Goal: Transaction & Acquisition: Purchase product/service

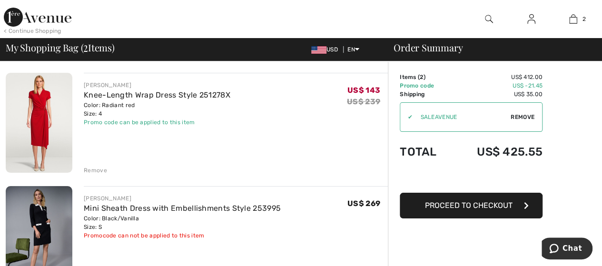
click at [48, 19] on img at bounding box center [38, 17] width 68 height 19
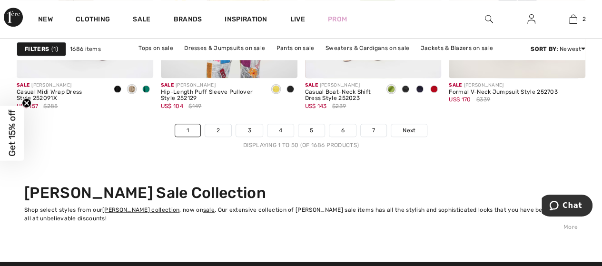
scroll to position [3957, 0]
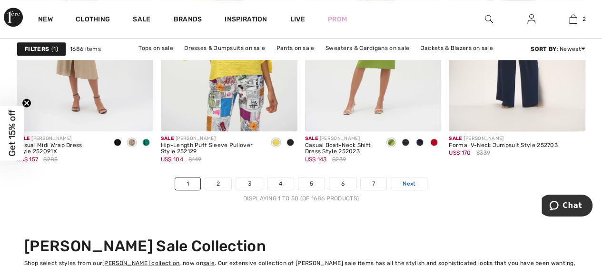
click at [396, 180] on link "Next" at bounding box center [409, 183] width 36 height 12
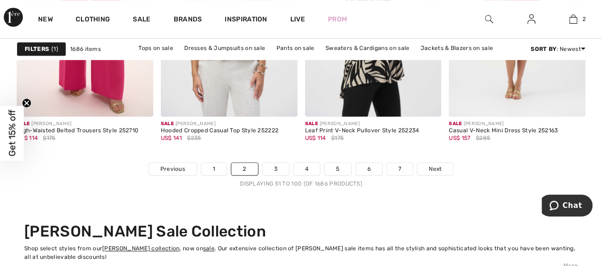
scroll to position [3977, 0]
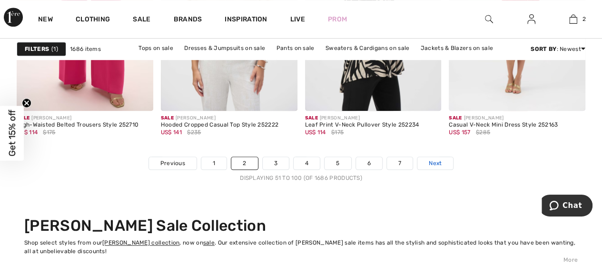
click at [438, 162] on span "Next" at bounding box center [435, 163] width 13 height 9
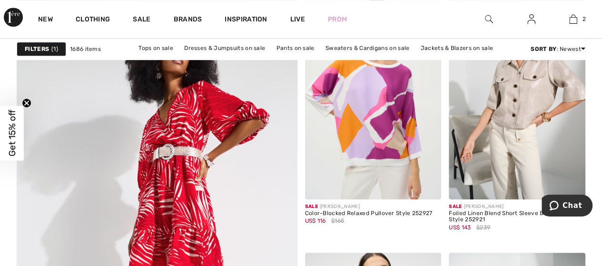
scroll to position [2206, 0]
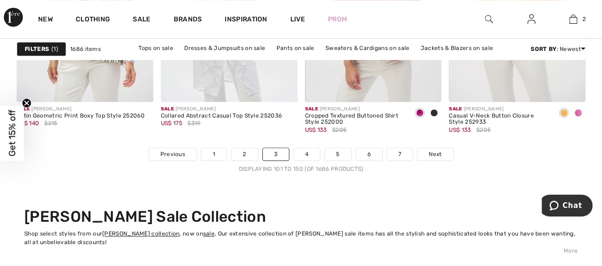
scroll to position [3992, 0]
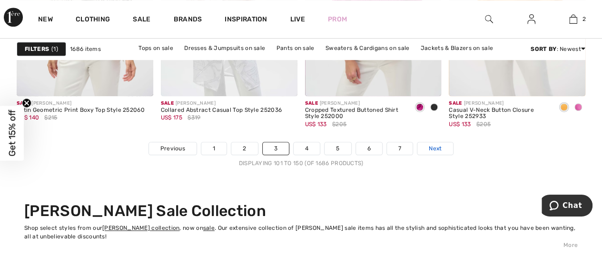
click at [436, 144] on span "Next" at bounding box center [435, 148] width 13 height 9
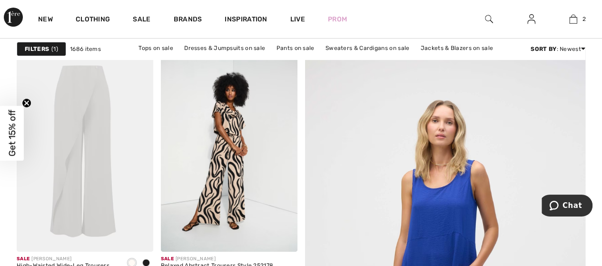
scroll to position [127, 0]
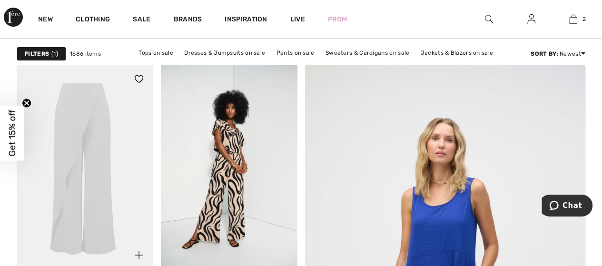
click at [86, 109] on img at bounding box center [85, 167] width 137 height 205
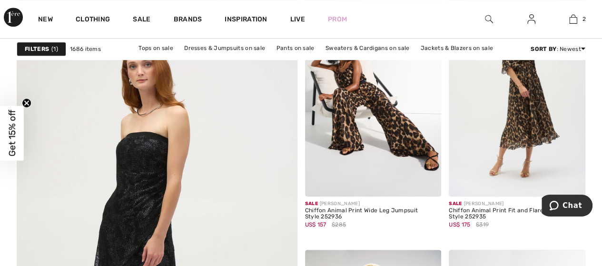
scroll to position [2233, 0]
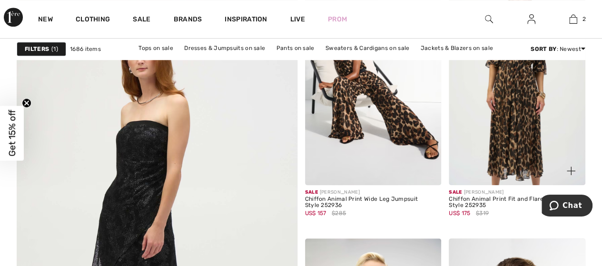
click at [520, 99] on img at bounding box center [517, 82] width 137 height 205
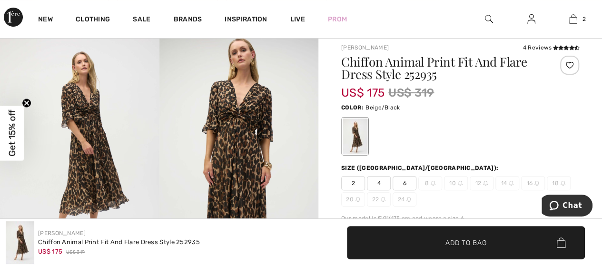
scroll to position [76, 0]
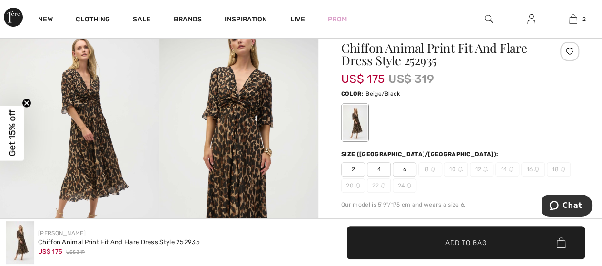
click at [383, 167] on span "4" at bounding box center [379, 169] width 24 height 14
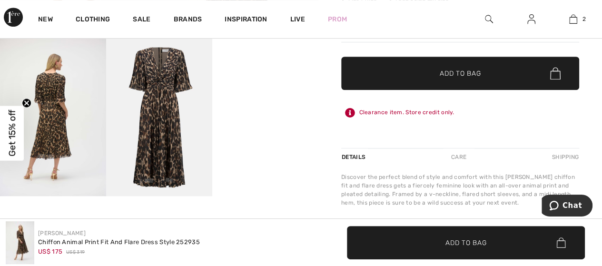
scroll to position [265, 0]
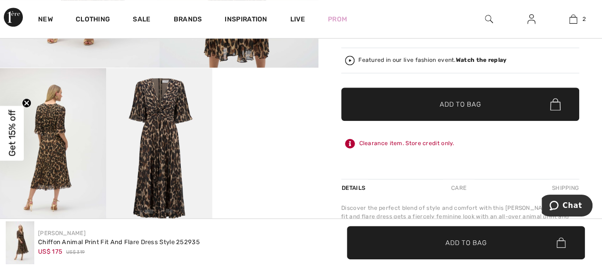
click at [468, 105] on span "Add to Bag" at bounding box center [460, 104] width 41 height 10
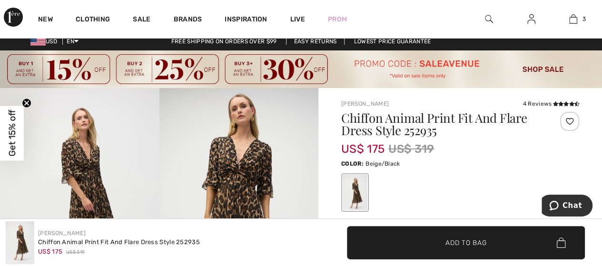
scroll to position [0, 0]
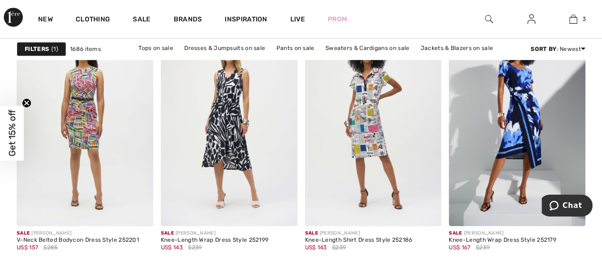
scroll to position [3868, 0]
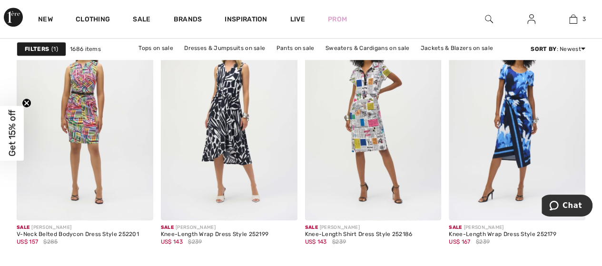
click at [520, 113] on img at bounding box center [517, 118] width 137 height 205
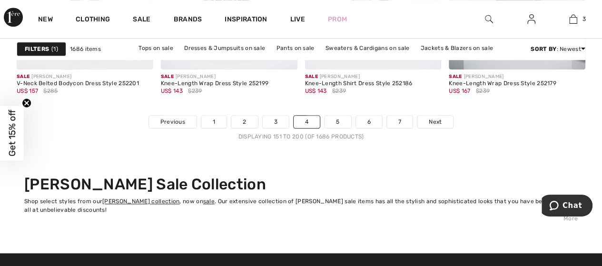
scroll to position [4030, 0]
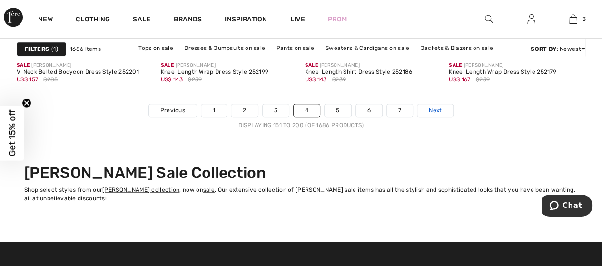
click at [430, 107] on span "Next" at bounding box center [435, 110] width 13 height 9
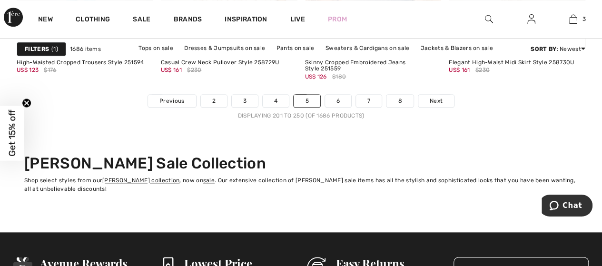
scroll to position [4057, 0]
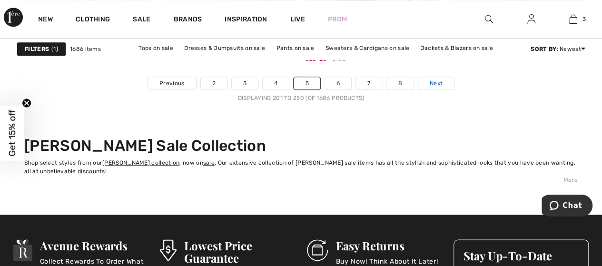
click at [435, 80] on span "Next" at bounding box center [436, 83] width 13 height 9
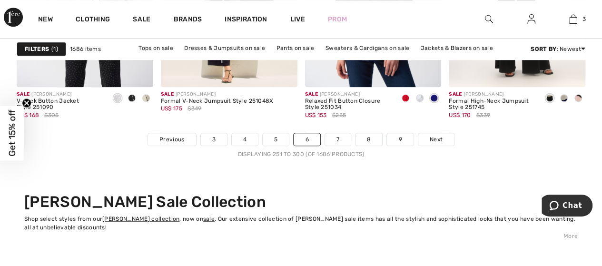
scroll to position [4037, 0]
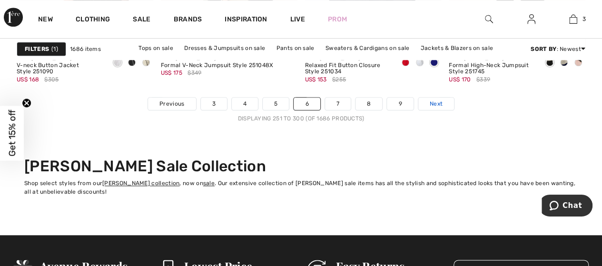
click at [440, 102] on span "Next" at bounding box center [436, 103] width 13 height 9
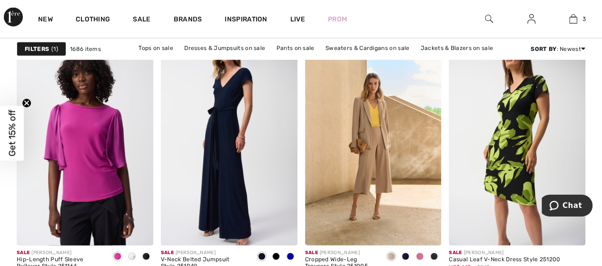
scroll to position [2934, 0]
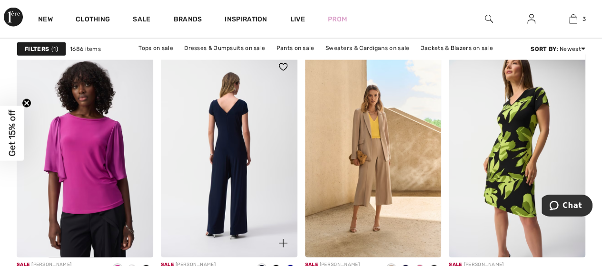
click at [238, 119] on img at bounding box center [229, 155] width 137 height 205
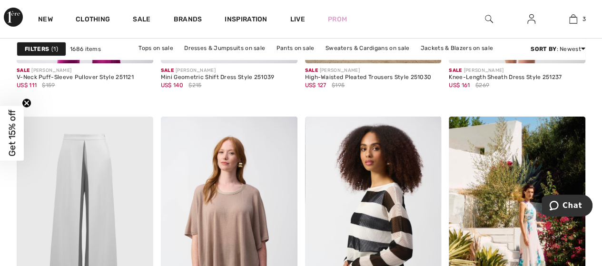
scroll to position [3538, 0]
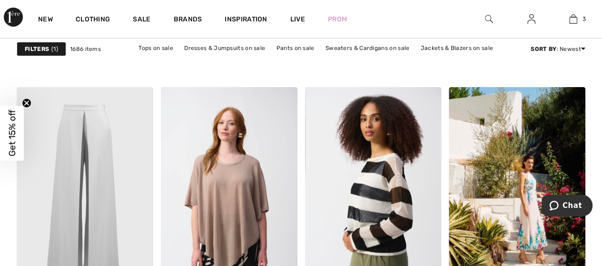
drag, startPoint x: 605, startPoint y: 173, endPoint x: 40, endPoint y: 12, distance: 587.4
click at [89, 155] on img at bounding box center [85, 189] width 137 height 205
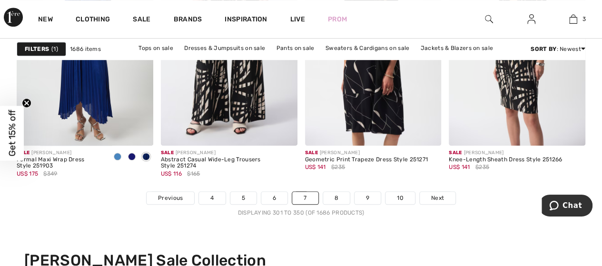
scroll to position [3919, 0]
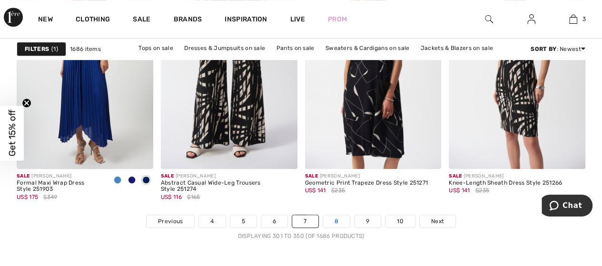
click at [333, 215] on link "8" at bounding box center [336, 221] width 27 height 12
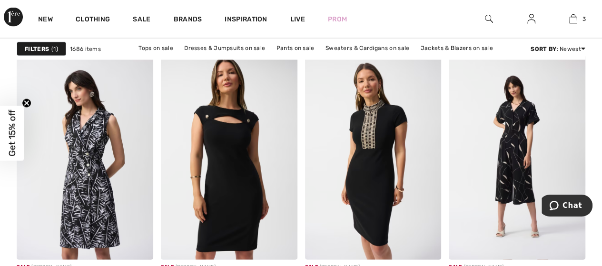
scroll to position [945, 0]
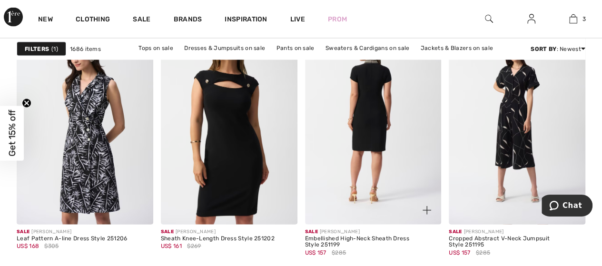
click at [368, 121] on img at bounding box center [373, 122] width 137 height 205
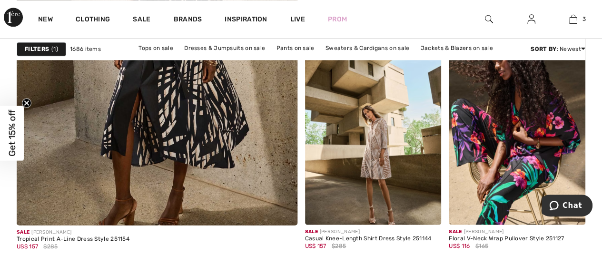
scroll to position [2457, 0]
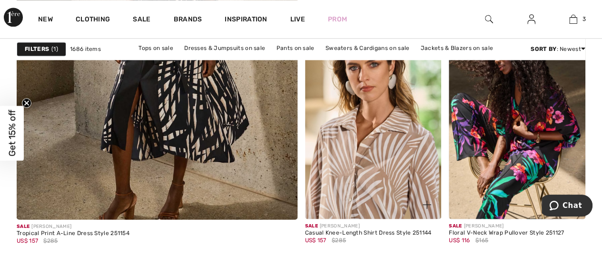
click at [373, 140] on img at bounding box center [373, 116] width 137 height 205
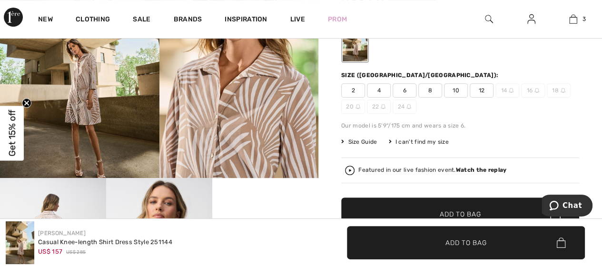
scroll to position [132, 0]
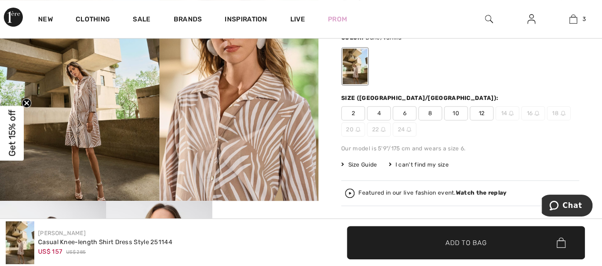
click at [377, 112] on span "4" at bounding box center [379, 113] width 24 height 14
click at [470, 245] on span "Add to Bag" at bounding box center [465, 242] width 41 height 10
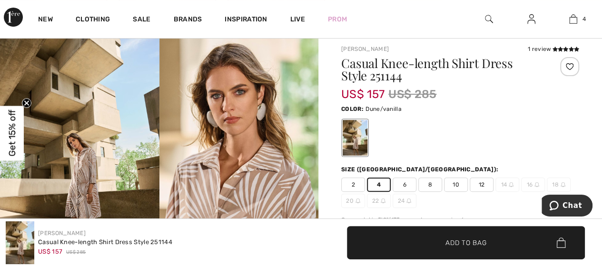
scroll to position [0, 0]
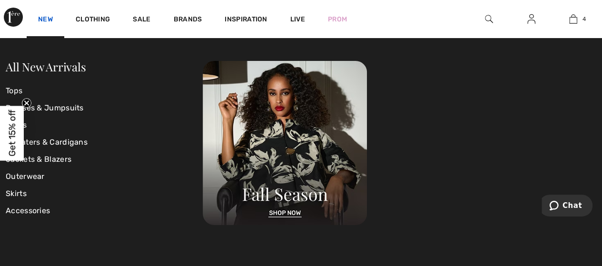
click at [50, 16] on link "New" at bounding box center [45, 20] width 15 height 10
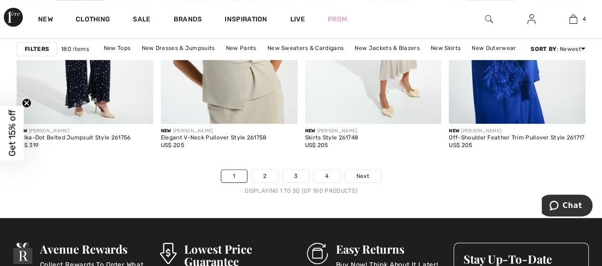
scroll to position [3970, 0]
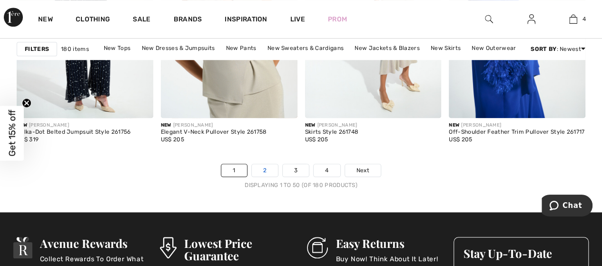
click at [267, 169] on link "2" at bounding box center [265, 170] width 26 height 12
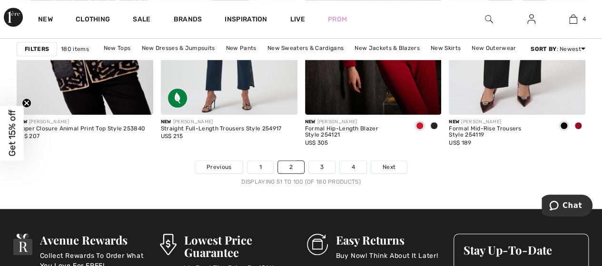
scroll to position [3979, 0]
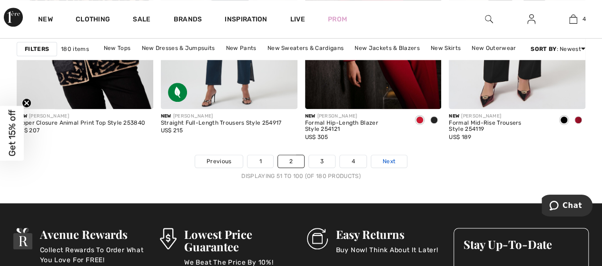
click at [386, 161] on span "Next" at bounding box center [389, 161] width 13 height 9
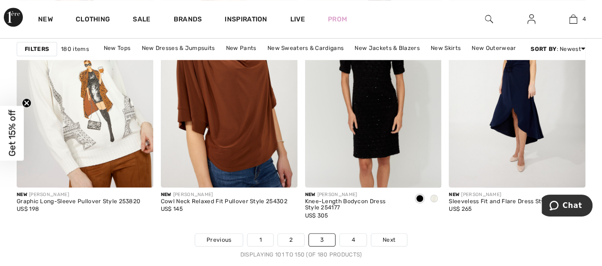
scroll to position [3907, 0]
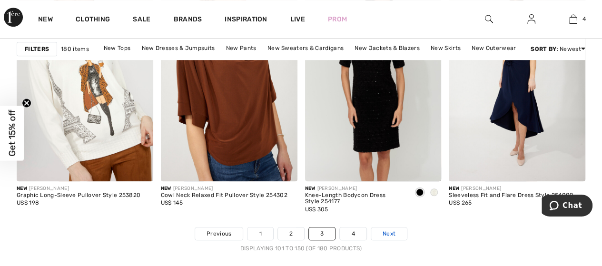
click at [386, 235] on span "Next" at bounding box center [389, 233] width 13 height 9
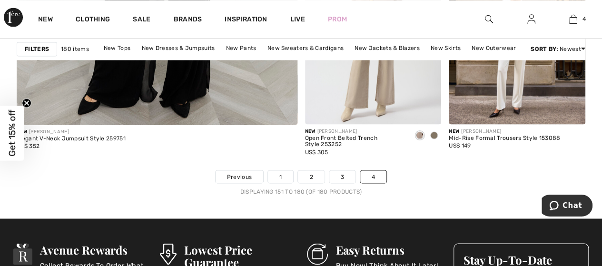
scroll to position [2555, 0]
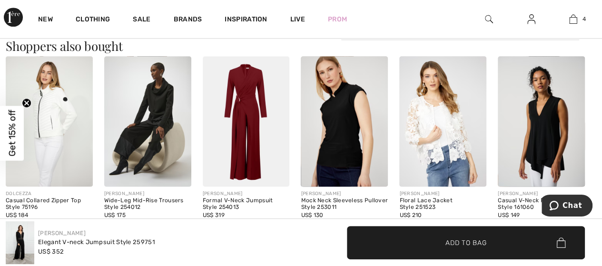
scroll to position [541, 0]
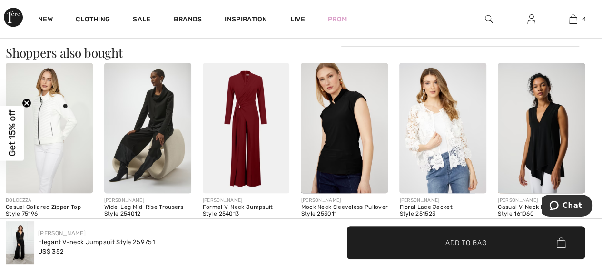
click at [276, 79] on img at bounding box center [246, 128] width 87 height 130
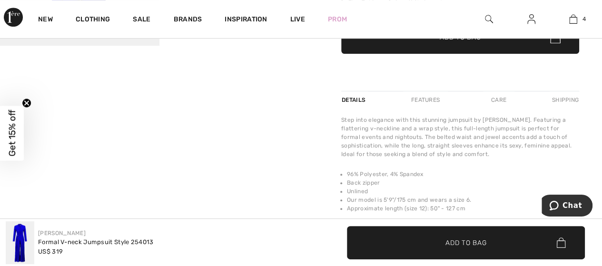
scroll to position [153, 0]
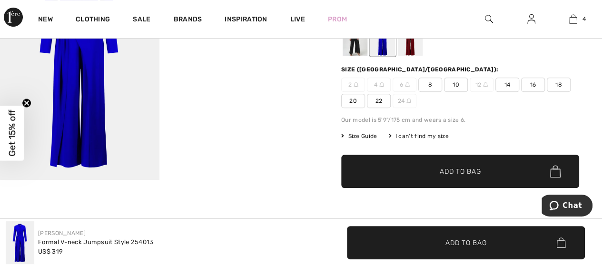
click at [408, 53] on div at bounding box center [410, 38] width 25 height 36
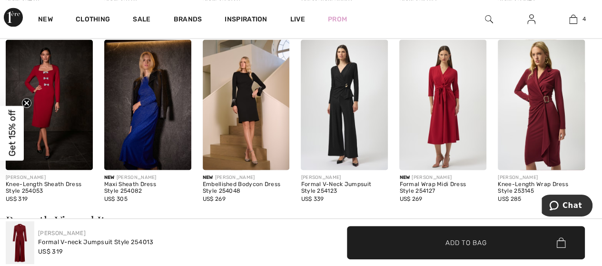
scroll to position [803, 0]
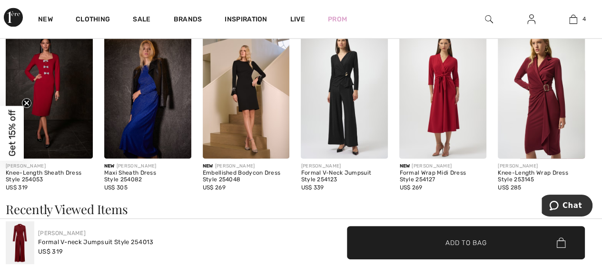
click at [44, 80] on img at bounding box center [49, 93] width 87 height 130
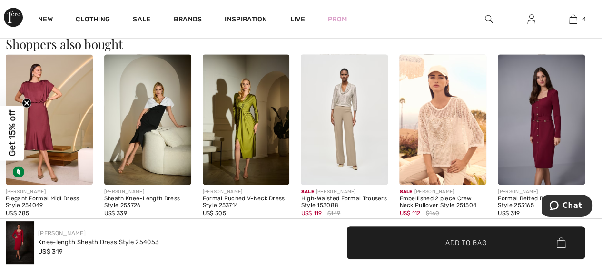
scroll to position [675, 0]
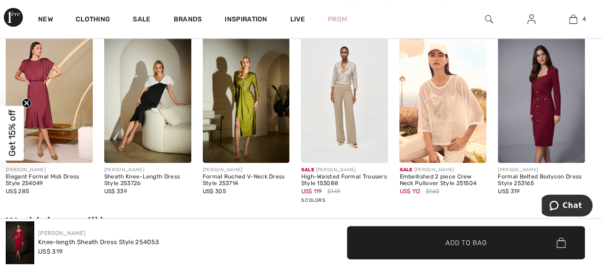
click at [165, 81] on img at bounding box center [147, 97] width 87 height 130
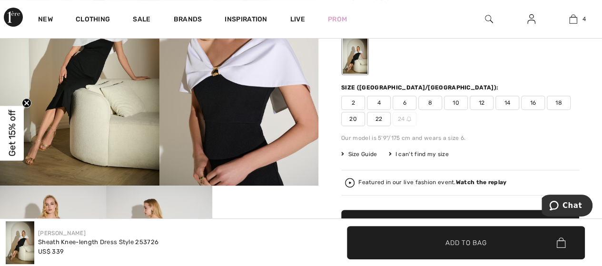
scroll to position [119, 0]
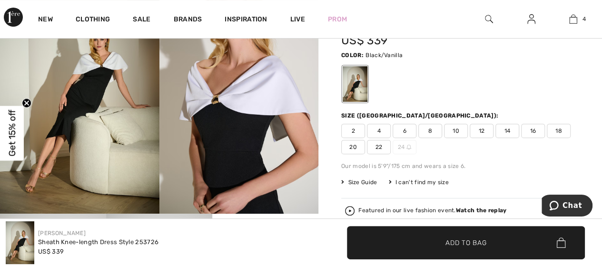
click at [381, 128] on span "4" at bounding box center [379, 131] width 24 height 14
click at [461, 243] on span "Add to Bag" at bounding box center [465, 242] width 41 height 10
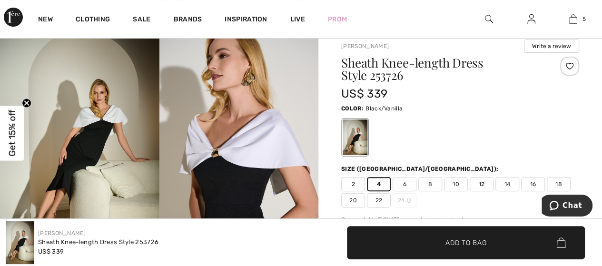
scroll to position [0, 0]
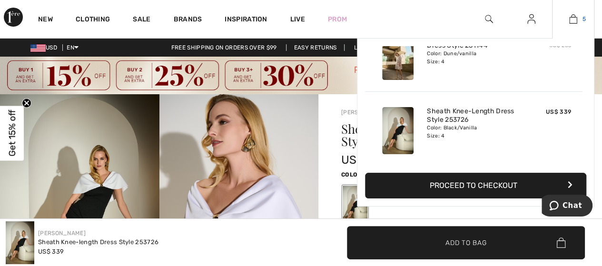
click at [576, 21] on img at bounding box center [573, 18] width 8 height 11
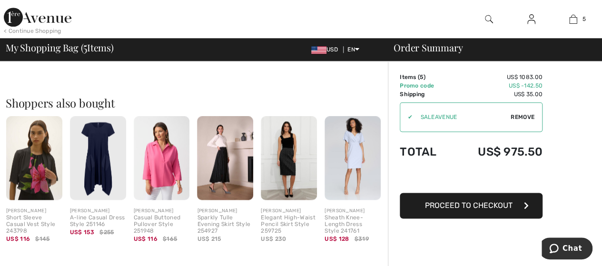
scroll to position [569, 0]
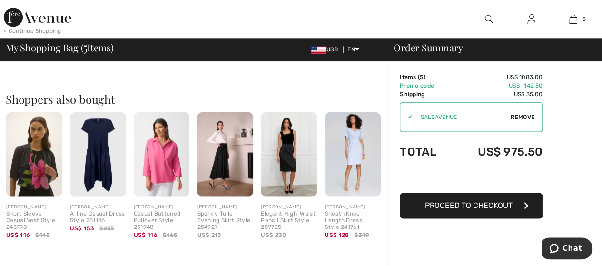
click at [346, 137] on img at bounding box center [353, 154] width 56 height 84
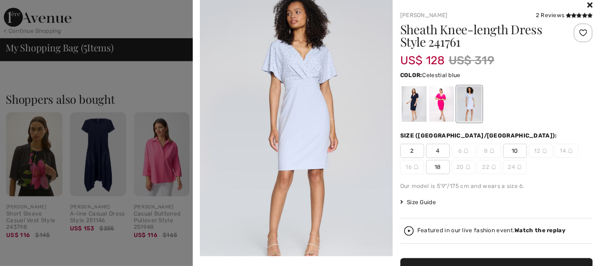
scroll to position [0, 0]
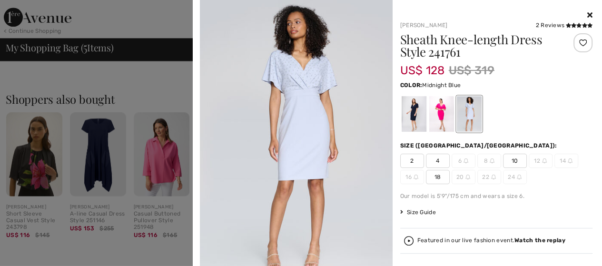
click at [408, 113] on div at bounding box center [413, 114] width 25 height 36
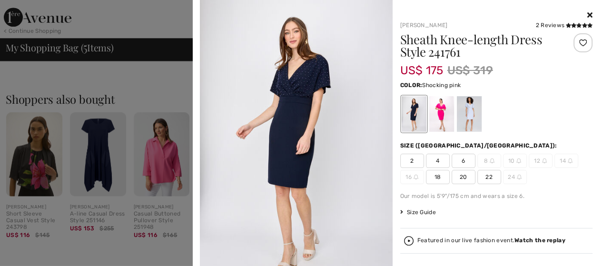
click at [434, 112] on div at bounding box center [441, 114] width 25 height 36
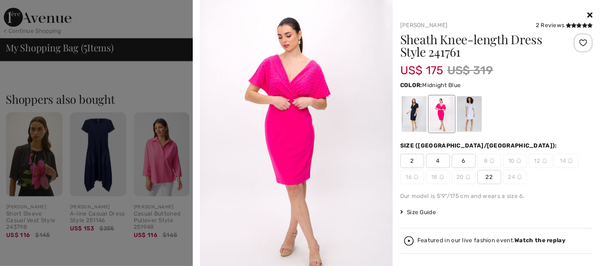
click at [407, 114] on div at bounding box center [413, 114] width 25 height 36
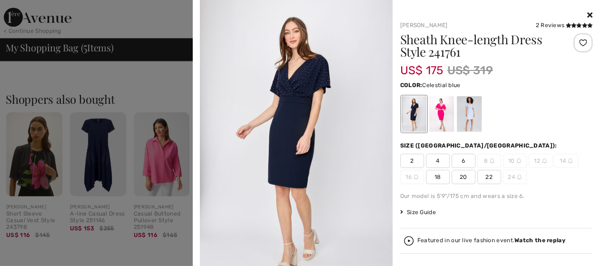
click at [466, 110] on div at bounding box center [468, 114] width 25 height 36
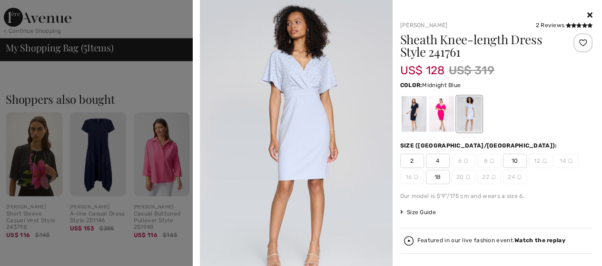
click at [413, 112] on div at bounding box center [413, 114] width 25 height 36
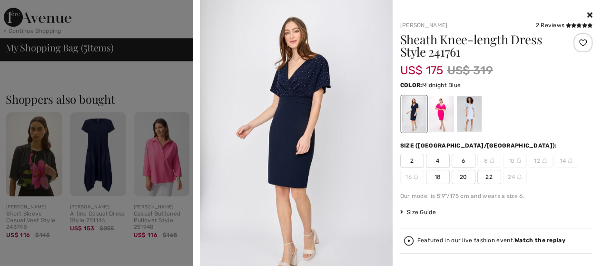
click at [428, 158] on span "4" at bounding box center [438, 161] width 24 height 14
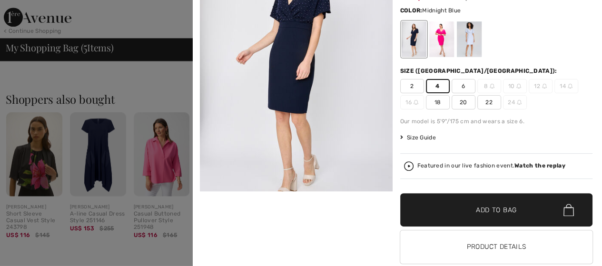
scroll to position [93, 0]
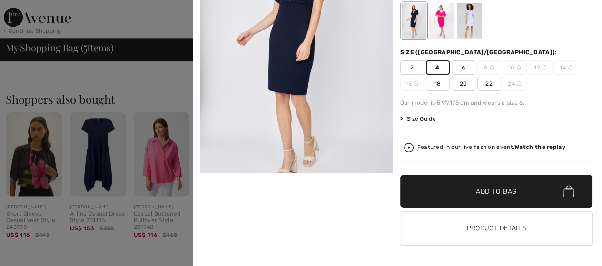
click at [489, 191] on span "Add to Bag" at bounding box center [496, 192] width 41 height 10
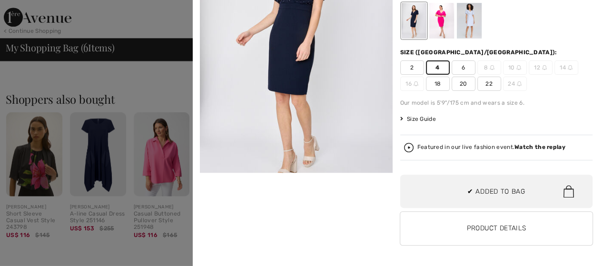
scroll to position [325, 0]
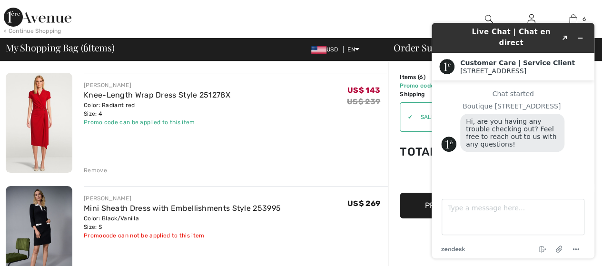
drag, startPoint x: 603, startPoint y: 157, endPoint x: 176, endPoint y: 6, distance: 453.4
click at [581, 38] on icon "Minimize widget" at bounding box center [580, 38] width 4 height 0
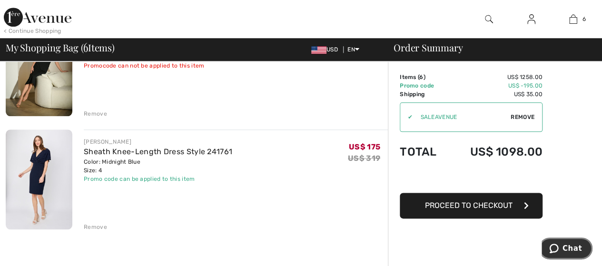
scroll to position [512, 0]
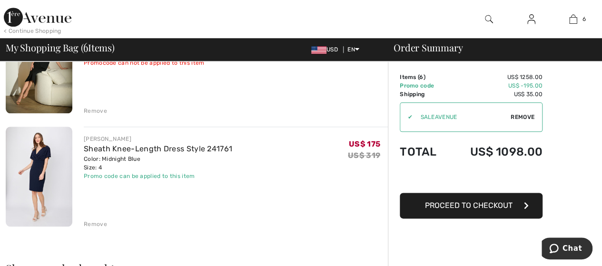
click at [96, 224] on div "Remove" at bounding box center [95, 224] width 23 height 9
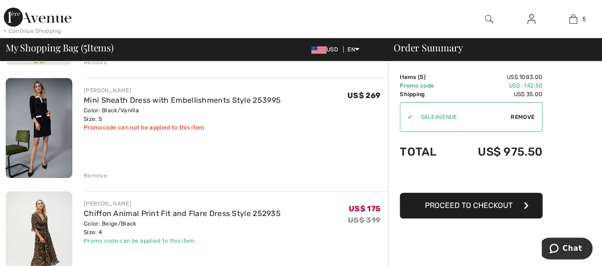
scroll to position [88, 0]
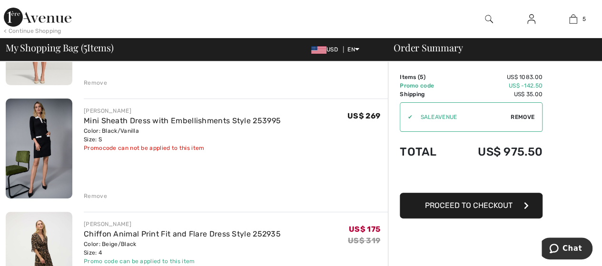
click at [101, 198] on div "Remove" at bounding box center [95, 196] width 23 height 9
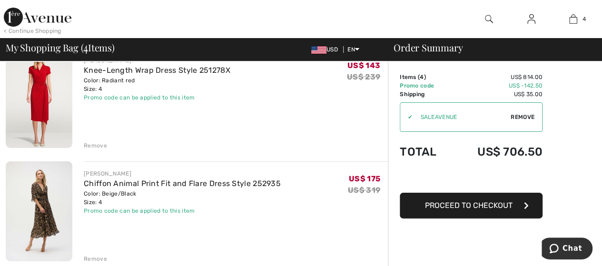
scroll to position [0, 0]
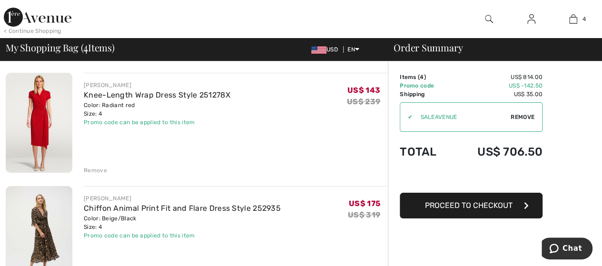
click at [461, 206] on span "Proceed to Checkout" at bounding box center [469, 205] width 88 height 9
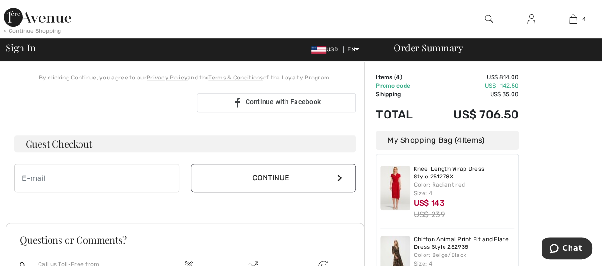
scroll to position [227, 0]
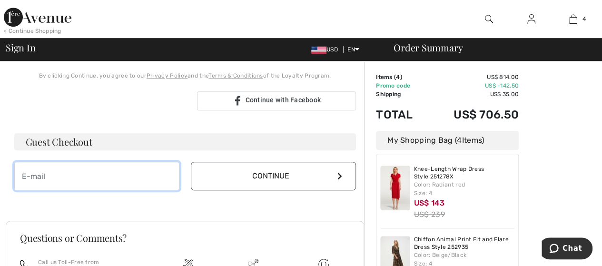
click at [91, 180] on input "email" at bounding box center [96, 176] width 165 height 29
type input "[PERSON_NAME][EMAIL_ADDRESS][PERSON_NAME][DOMAIN_NAME]"
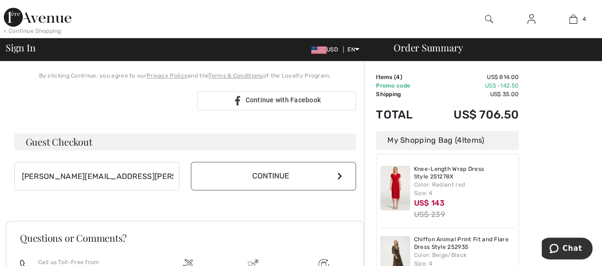
click at [339, 174] on icon at bounding box center [339, 176] width 5 height 8
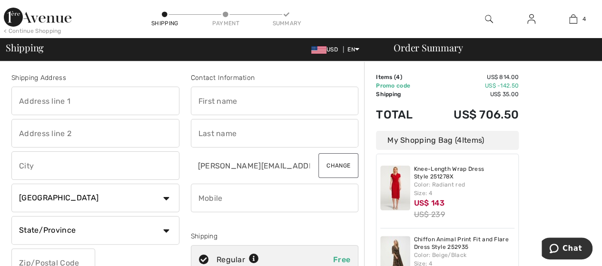
click at [78, 102] on input "text" at bounding box center [95, 101] width 168 height 29
click at [47, 103] on input "text" at bounding box center [95, 101] width 168 height 29
type input "4411 NW, 74th Avenue"
click at [62, 134] on input "text" at bounding box center [95, 133] width 168 height 29
type input "# POS 12111"
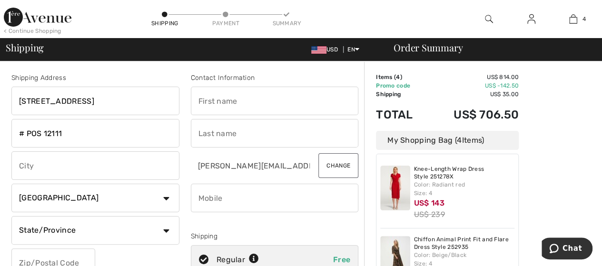
click at [88, 168] on input "text" at bounding box center [95, 165] width 168 height 29
type input "Miami"
click at [167, 197] on select "Country Canada United States Afghanistan Aland Islands Albania Algeria American…" at bounding box center [95, 198] width 168 height 29
select select "US"
click at [11, 184] on select "Country Canada United States Afghanistan Aland Islands Albania Algeria American…" at bounding box center [95, 198] width 168 height 29
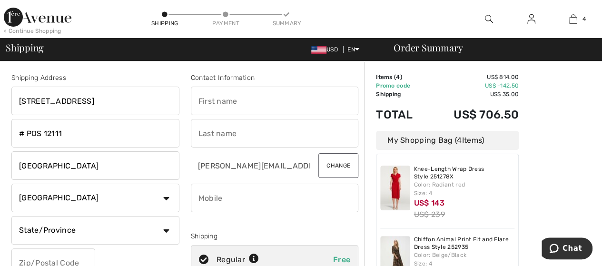
click at [165, 229] on select "State/Province Alabama Alaska American Samoa Arizona Arkansas California Colora…" at bounding box center [95, 230] width 168 height 29
select select "FL"
click at [11, 216] on select "State/Province Alabama Alaska American Samoa Arizona Arkansas California Colora…" at bounding box center [95, 230] width 168 height 29
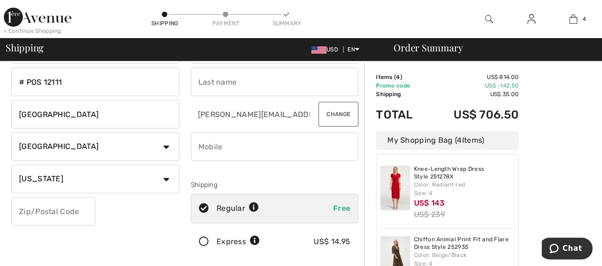
scroll to position [52, 0]
click at [62, 207] on input "text" at bounding box center [53, 210] width 84 height 29
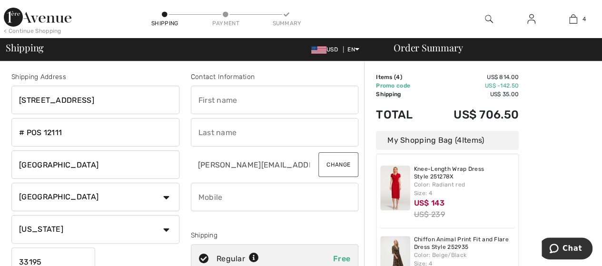
scroll to position [0, 0]
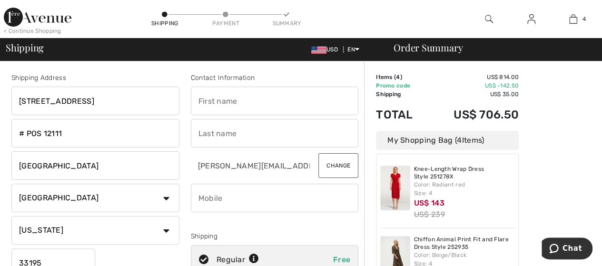
type input "33195"
click at [217, 104] on input "text" at bounding box center [275, 101] width 168 height 29
type input "Dominique"
type input "Camacho"
type input "8686781382"
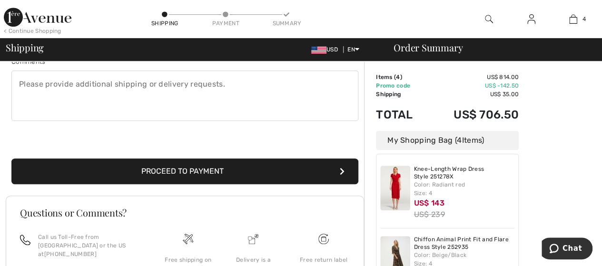
scroll to position [267, 0]
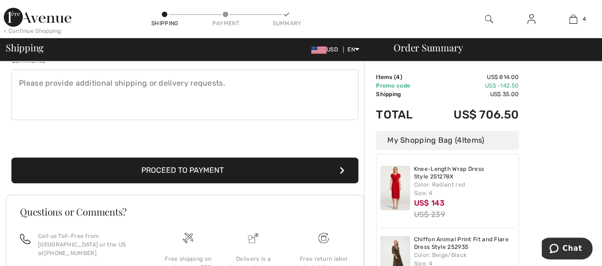
click at [195, 172] on button "Proceed to Payment" at bounding box center [184, 170] width 347 height 26
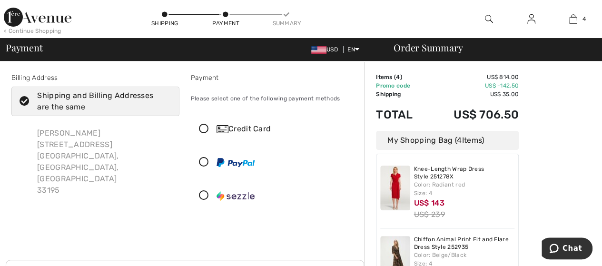
click at [23, 100] on icon at bounding box center [24, 102] width 25 height 10
click at [165, 100] on input "Shipping and Billing Addresses are the same" at bounding box center [168, 101] width 6 height 29
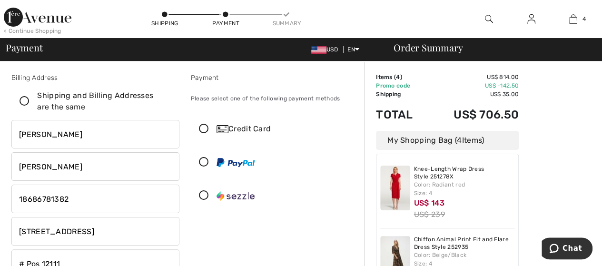
click at [27, 100] on icon at bounding box center [24, 102] width 25 height 10
click at [165, 100] on input "Shipping and Billing Addresses are the same" at bounding box center [168, 101] width 6 height 29
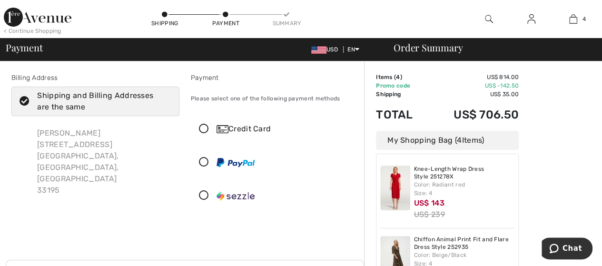
click at [27, 100] on icon at bounding box center [24, 102] width 25 height 10
click at [165, 100] on input "Shipping and Billing Addresses are the same" at bounding box center [168, 101] width 6 height 29
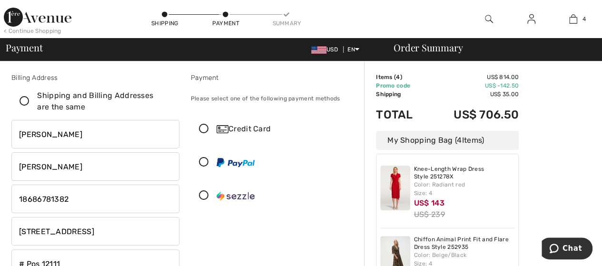
checkbox input "false"
click at [146, 232] on input "4411 Nw, 74Th Avenue" at bounding box center [95, 231] width 168 height 29
drag, startPoint x: 117, startPoint y: 228, endPoint x: 12, endPoint y: 233, distance: 104.8
click at [12, 233] on input "4411 Nw, 74Th Avenue" at bounding box center [95, 231] width 168 height 29
type input "23, Valleton Ave"
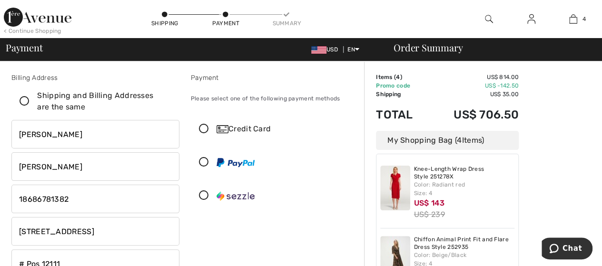
select select "TT"
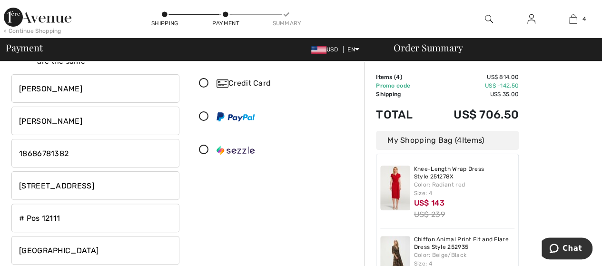
scroll to position [49, 0]
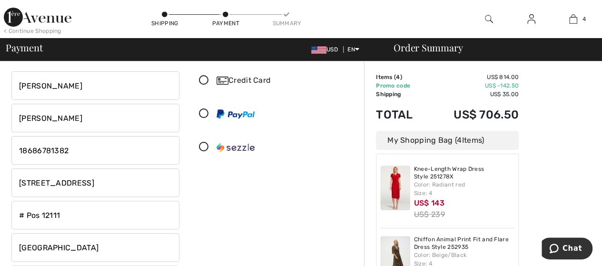
drag, startPoint x: 71, startPoint y: 216, endPoint x: 17, endPoint y: 214, distance: 54.3
click at [17, 214] on input "# Pos 12111" at bounding box center [95, 215] width 168 height 29
type input "Maraval"
drag, startPoint x: 48, startPoint y: 249, endPoint x: 12, endPoint y: 247, distance: 36.2
click at [12, 247] on input "Miami" at bounding box center [95, 247] width 168 height 29
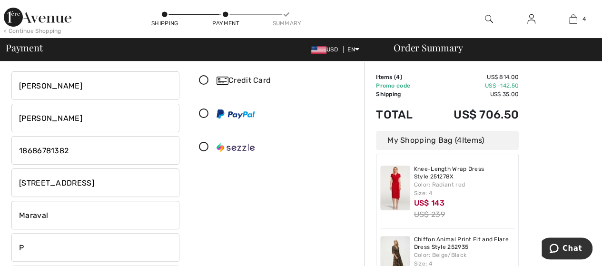
type input "Port-of- Spain"
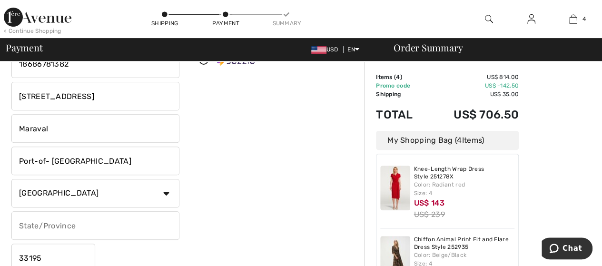
scroll to position [162, 0]
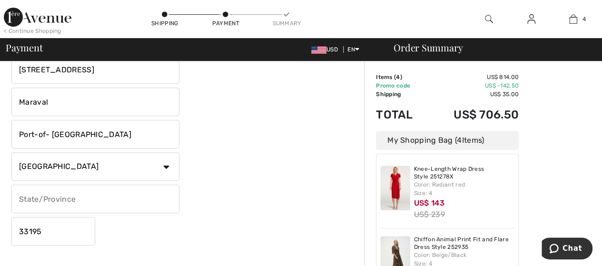
click at [82, 197] on input "text" at bounding box center [95, 199] width 168 height 29
type input "n/a"
drag, startPoint x: 52, startPoint y: 231, endPoint x: 6, endPoint y: 230, distance: 46.6
click at [6, 230] on div "Billing Address Shipping and Billing Addresses are the same Dominique Camacho 4…" at bounding box center [95, 80] width 179 height 338
type input "00000"
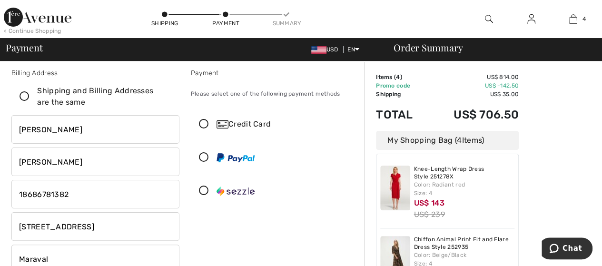
scroll to position [0, 0]
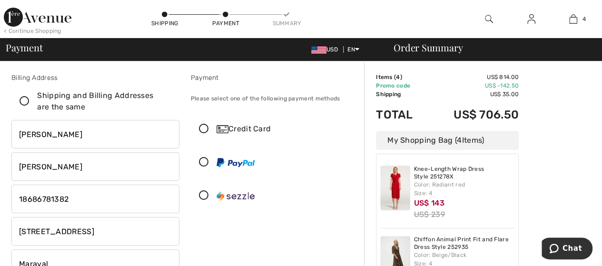
click at [205, 128] on icon at bounding box center [203, 129] width 25 height 10
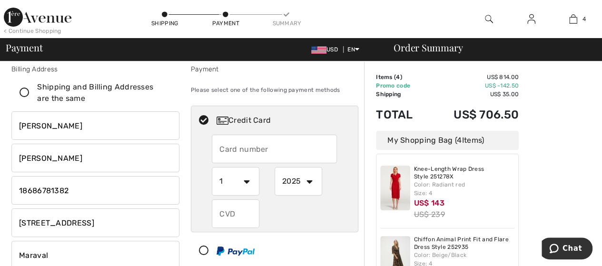
scroll to position [5, 0]
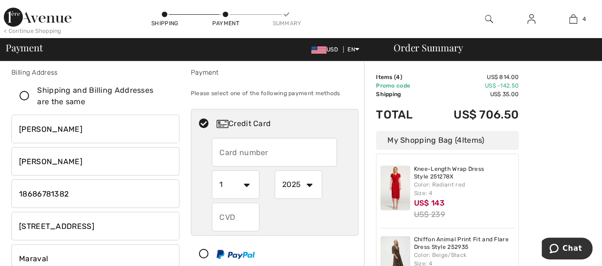
click at [266, 152] on input "text" at bounding box center [274, 152] width 125 height 29
type input "5443824012128614"
click at [247, 185] on select "1 2 3 4 5 6 7 8 9 10 11 12" at bounding box center [236, 184] width 48 height 29
select select "11"
click at [212, 170] on select "1 2 3 4 5 6 7 8 9 10 11 12" at bounding box center [236, 184] width 48 height 29
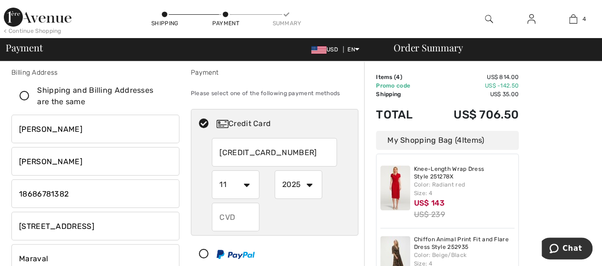
click at [309, 185] on select "2025 2026 2027 2028 2029 2030 2031 2032 2033 2034 2035" at bounding box center [299, 184] width 48 height 29
select select "2028"
click at [275, 170] on select "2025 2026 2027 2028 2029 2030 2031 2032 2033 2034 2035" at bounding box center [299, 184] width 48 height 29
click at [236, 221] on input "text" at bounding box center [236, 217] width 48 height 29
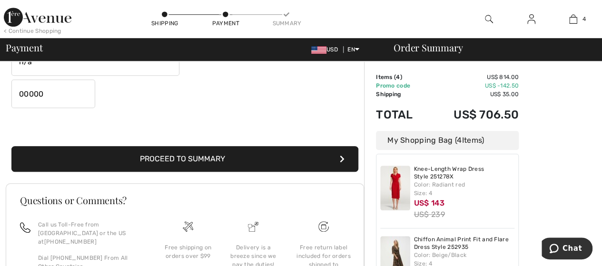
scroll to position [300, 0]
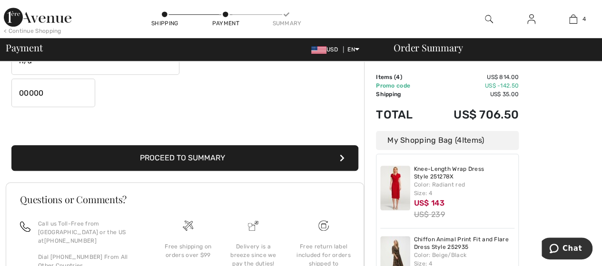
type input "443"
click at [167, 159] on button "Proceed to Summary" at bounding box center [184, 158] width 347 height 26
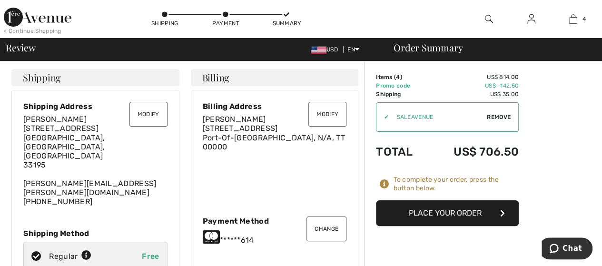
click at [453, 209] on button "Place Your Order" at bounding box center [447, 213] width 143 height 26
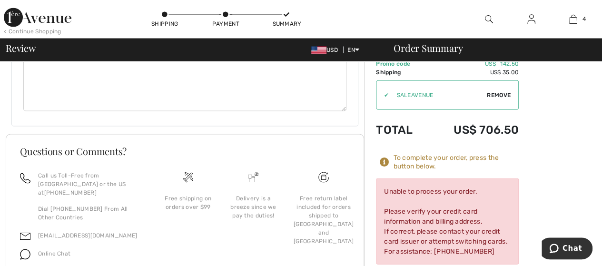
scroll to position [891, 0]
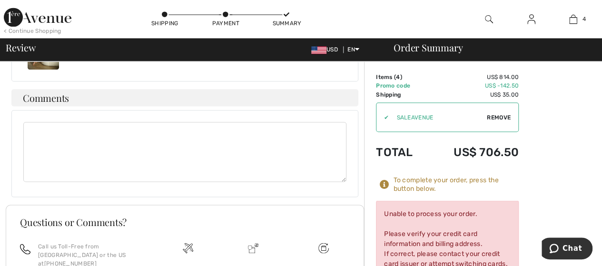
scroll to position [826, 0]
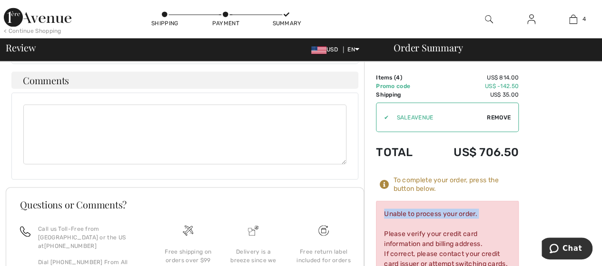
drag, startPoint x: 505, startPoint y: 217, endPoint x: 508, endPoint y: 223, distance: 6.8
click at [508, 223] on div "Unable to process your order. Please verify your credit card information and bi…" at bounding box center [447, 243] width 143 height 86
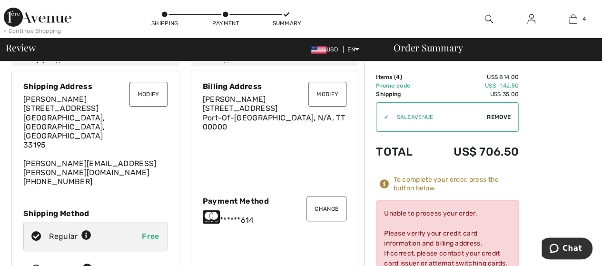
scroll to position [0, 0]
